Goal: Register for event/course

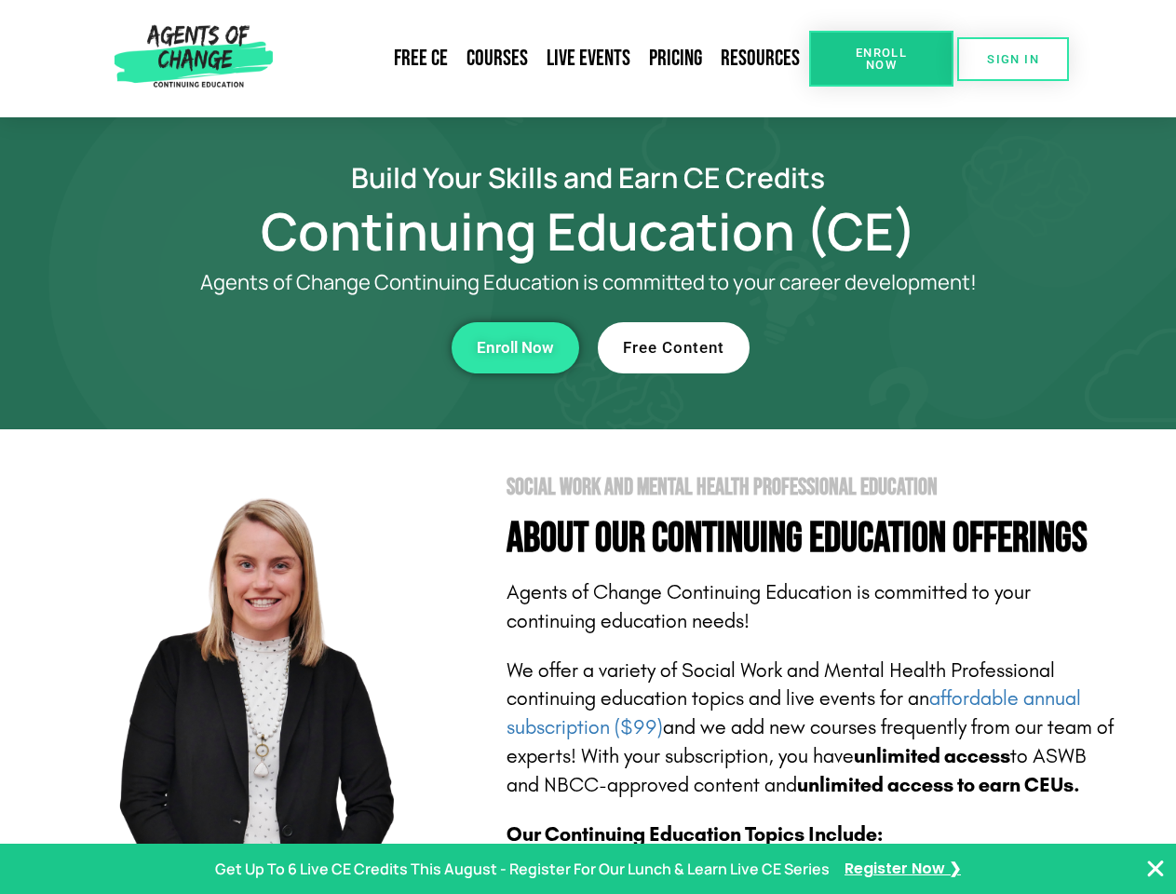
click at [588, 447] on section "Social Work and Mental Health Professional Education About Our Continuing Educa…" at bounding box center [588, 820] width 1176 height 782
click at [881, 59] on span "Enroll Now" at bounding box center [881, 59] width 85 height 24
click at [1013, 59] on span "SIGN IN" at bounding box center [1013, 59] width 52 height 12
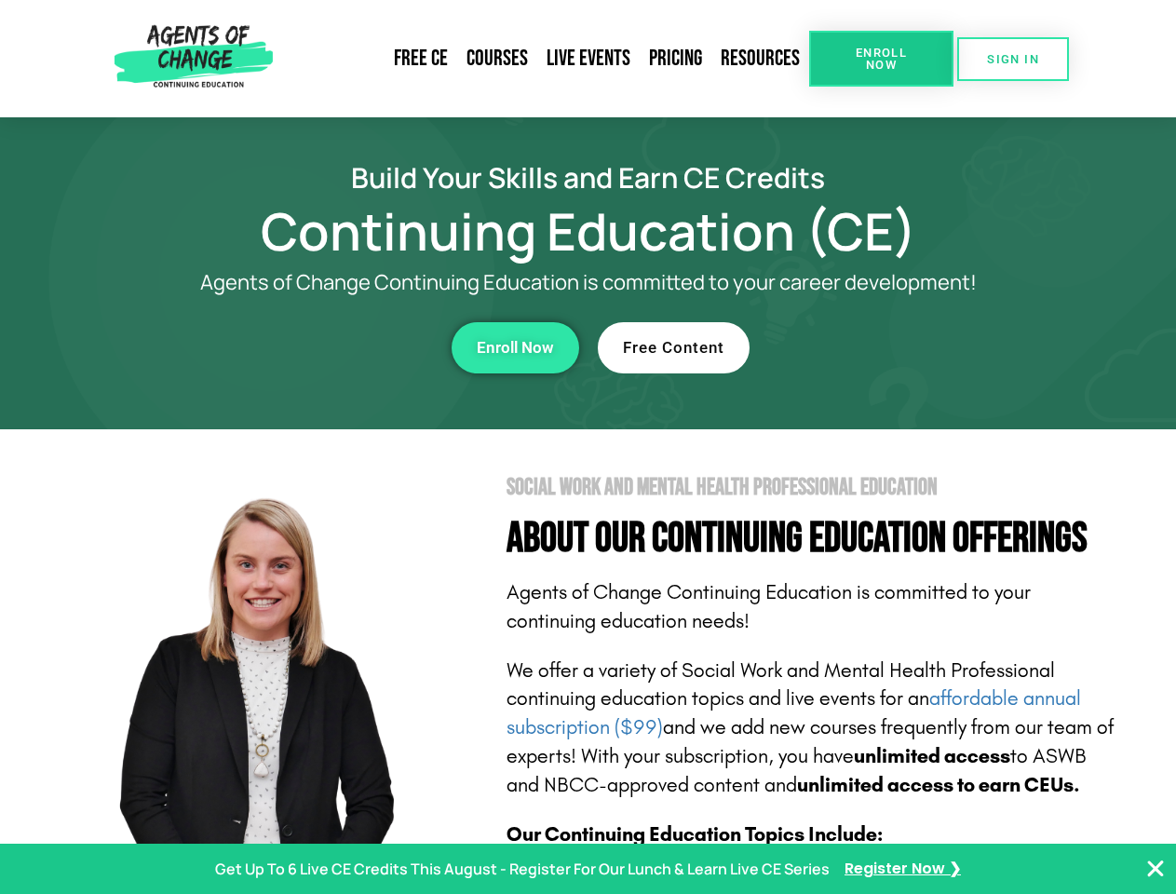
click at [323, 347] on div "Enroll Now" at bounding box center [323, 347] width 512 height 51
click at [515, 347] on span "Enroll Now" at bounding box center [515, 348] width 77 height 16
